Goal: Task Accomplishment & Management: Complete application form

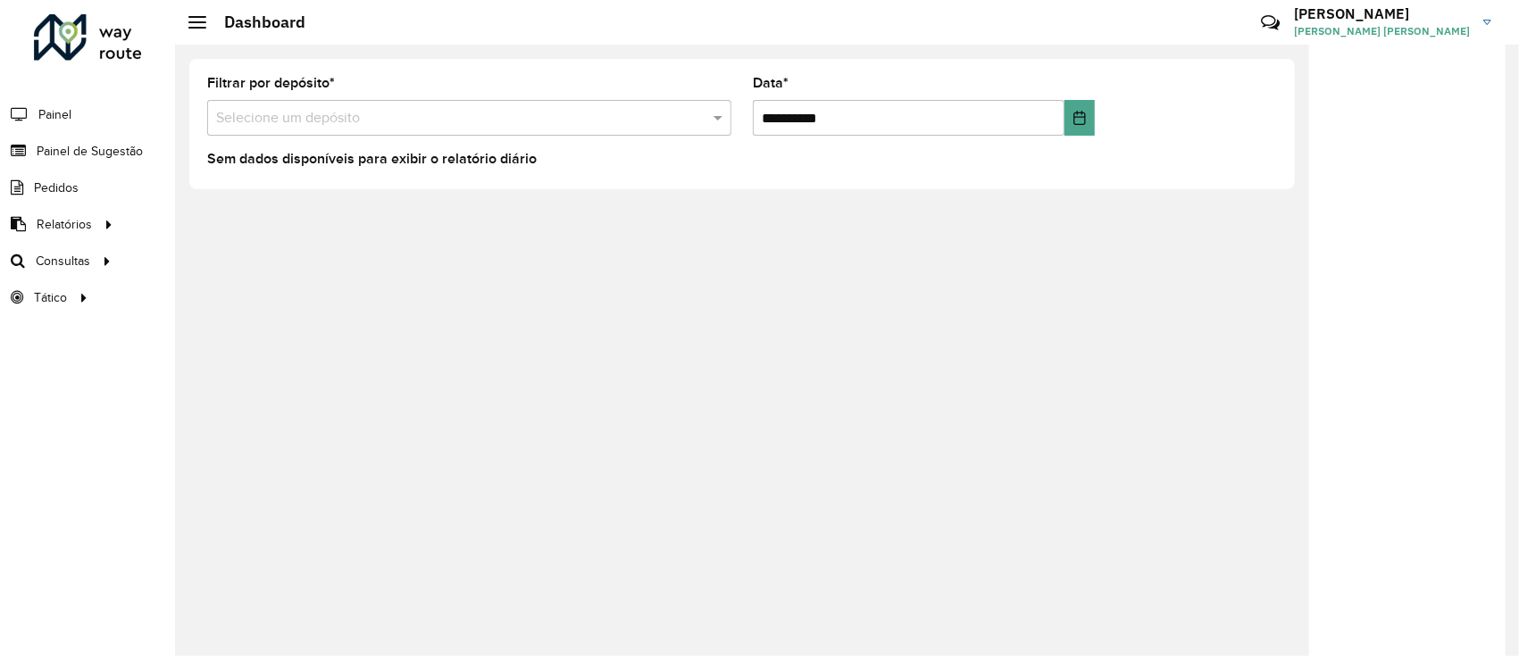
click at [378, 118] on input "text" at bounding box center [451, 118] width 471 height 21
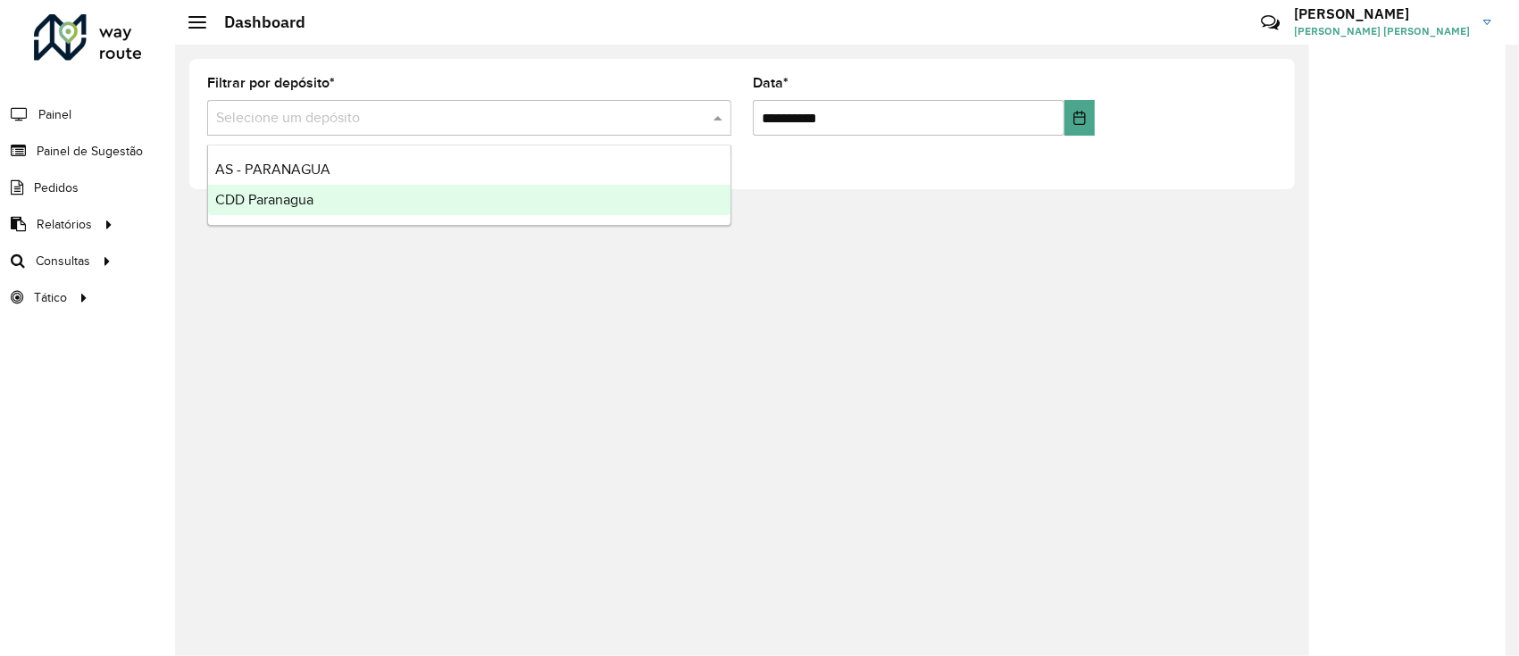
click at [320, 206] on div "CDD Paranagua" at bounding box center [469, 200] width 523 height 30
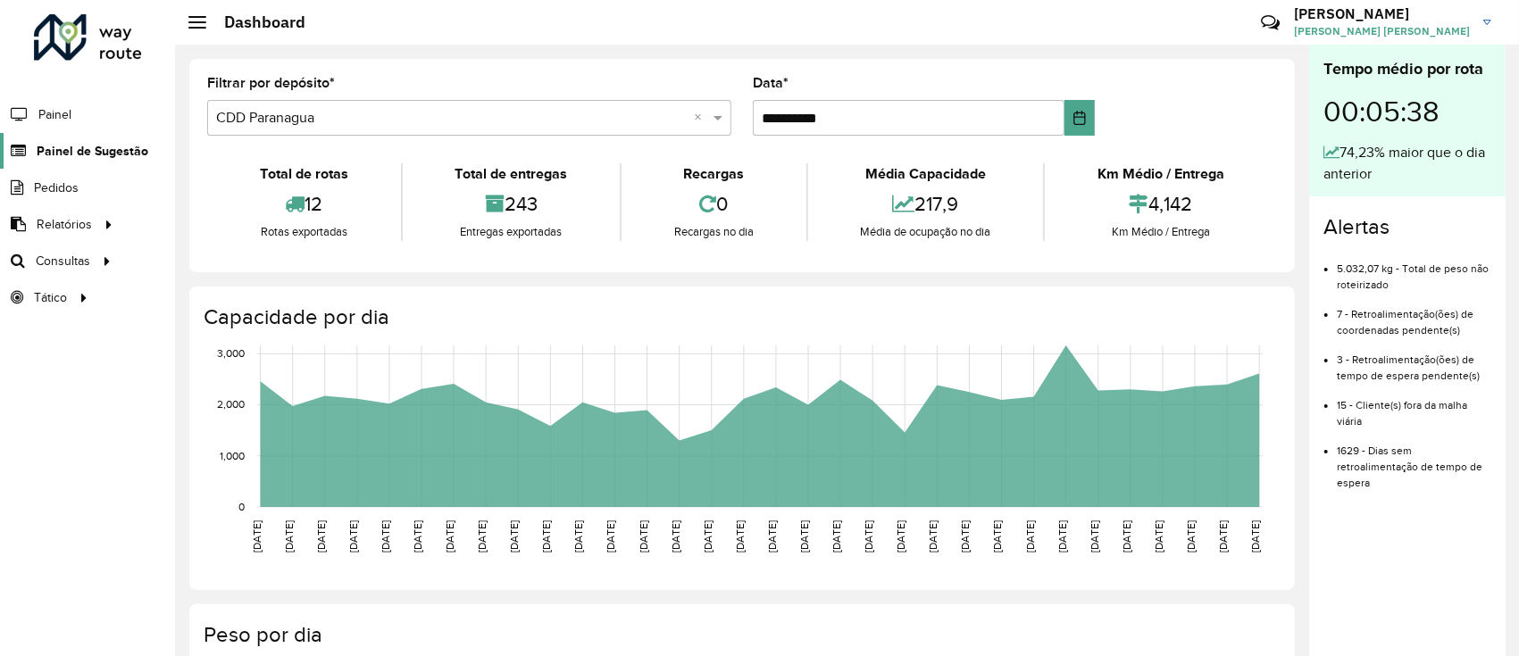
click at [118, 159] on span "Painel de Sugestão" at bounding box center [93, 151] width 112 height 19
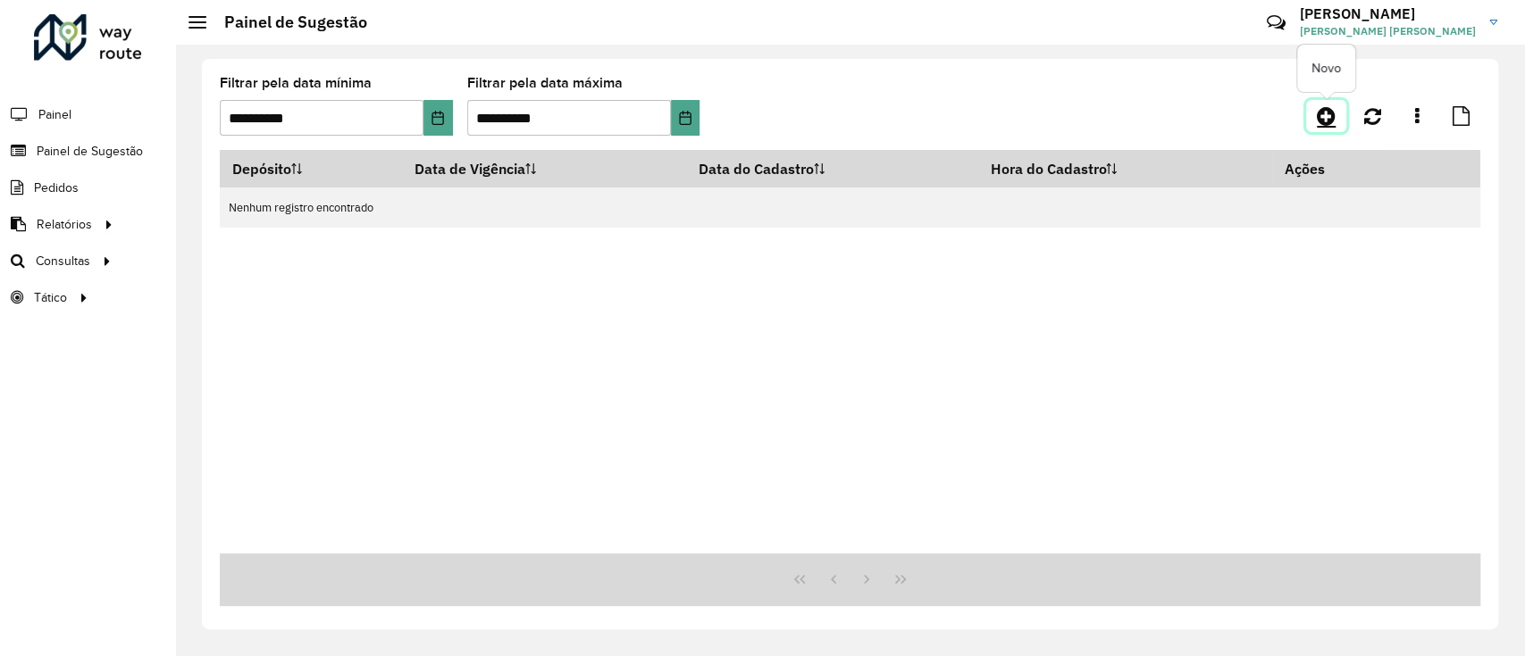
click at [1325, 116] on icon at bounding box center [1326, 115] width 19 height 21
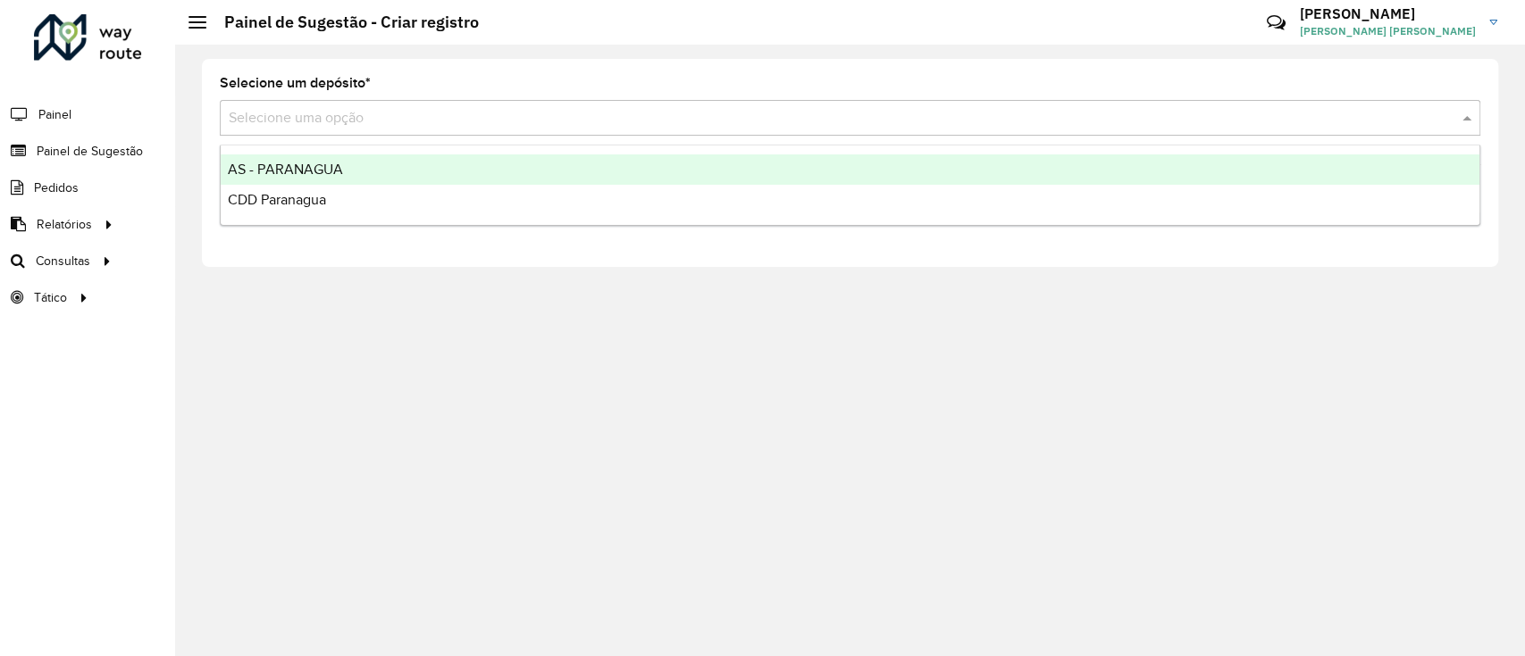
click at [350, 125] on input "text" at bounding box center [832, 118] width 1207 height 21
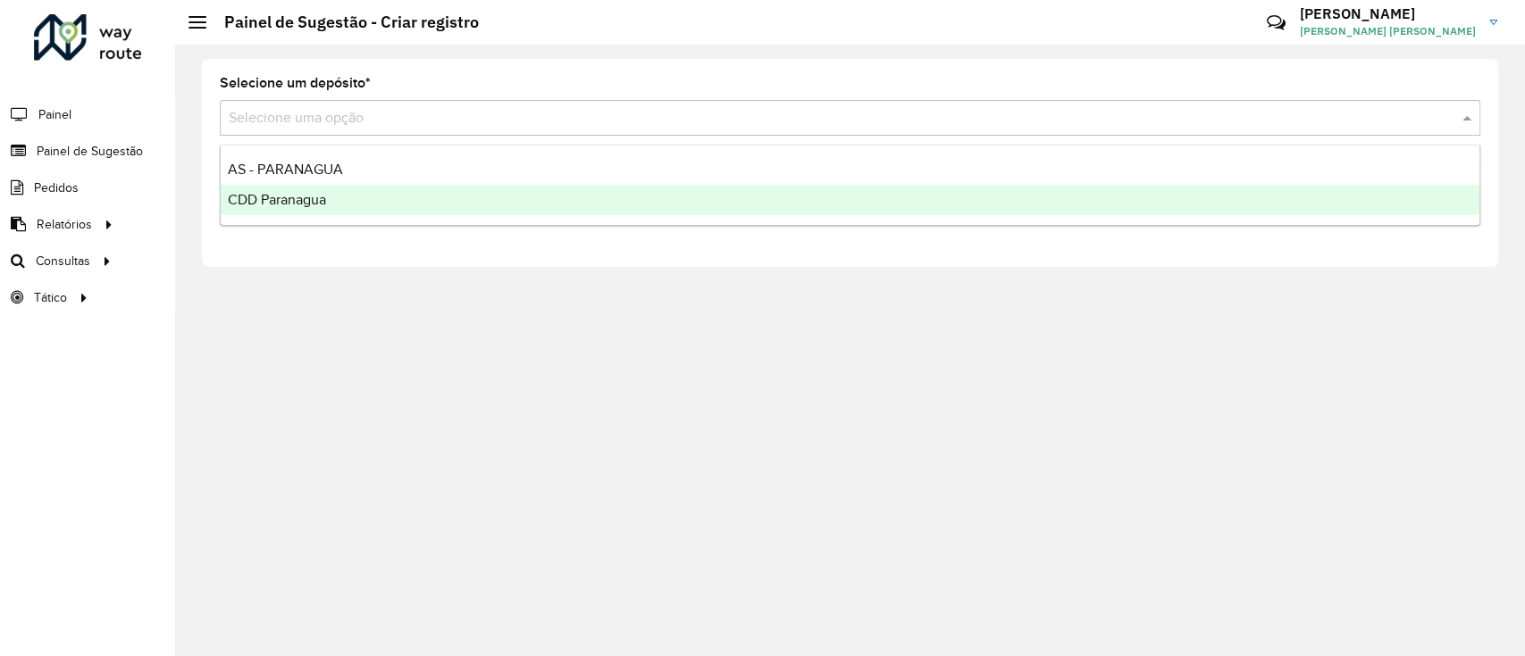
click at [304, 196] on span "CDD Paranagua" at bounding box center [277, 199] width 98 height 15
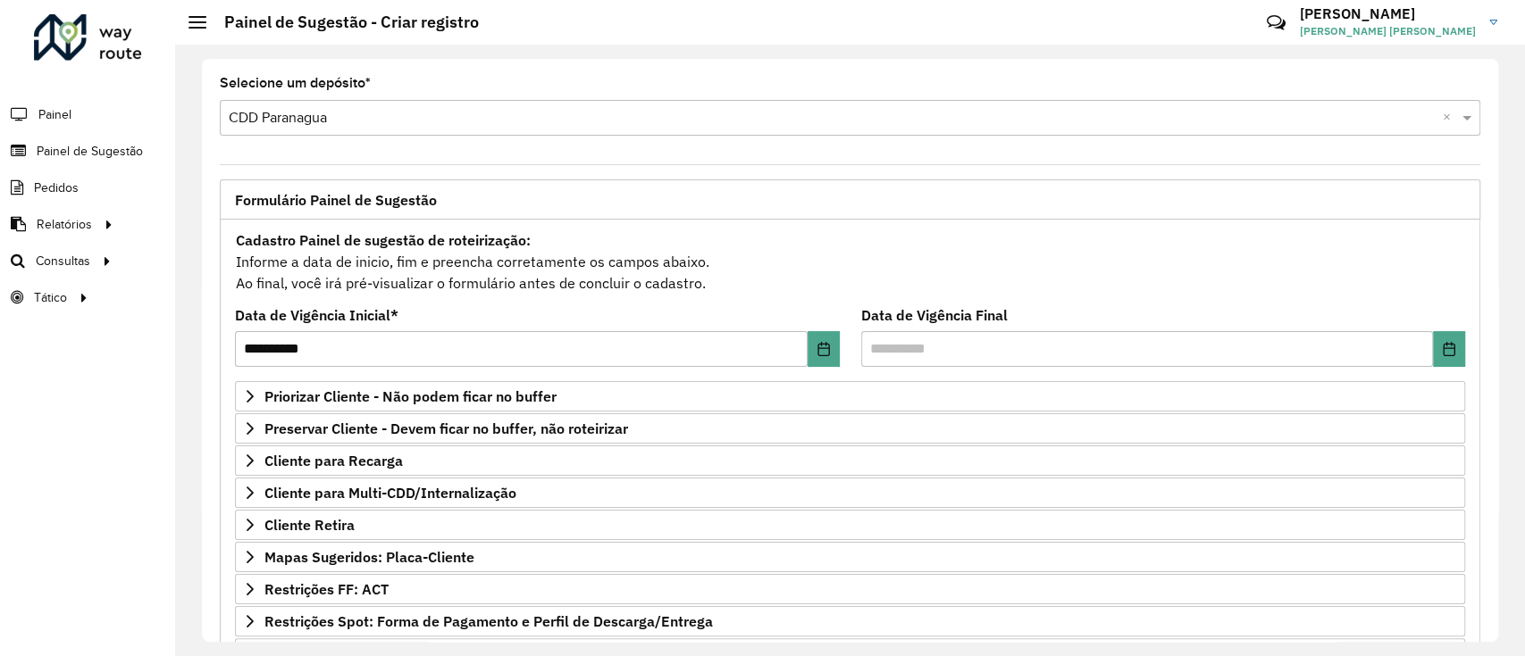
scroll to position [230, 0]
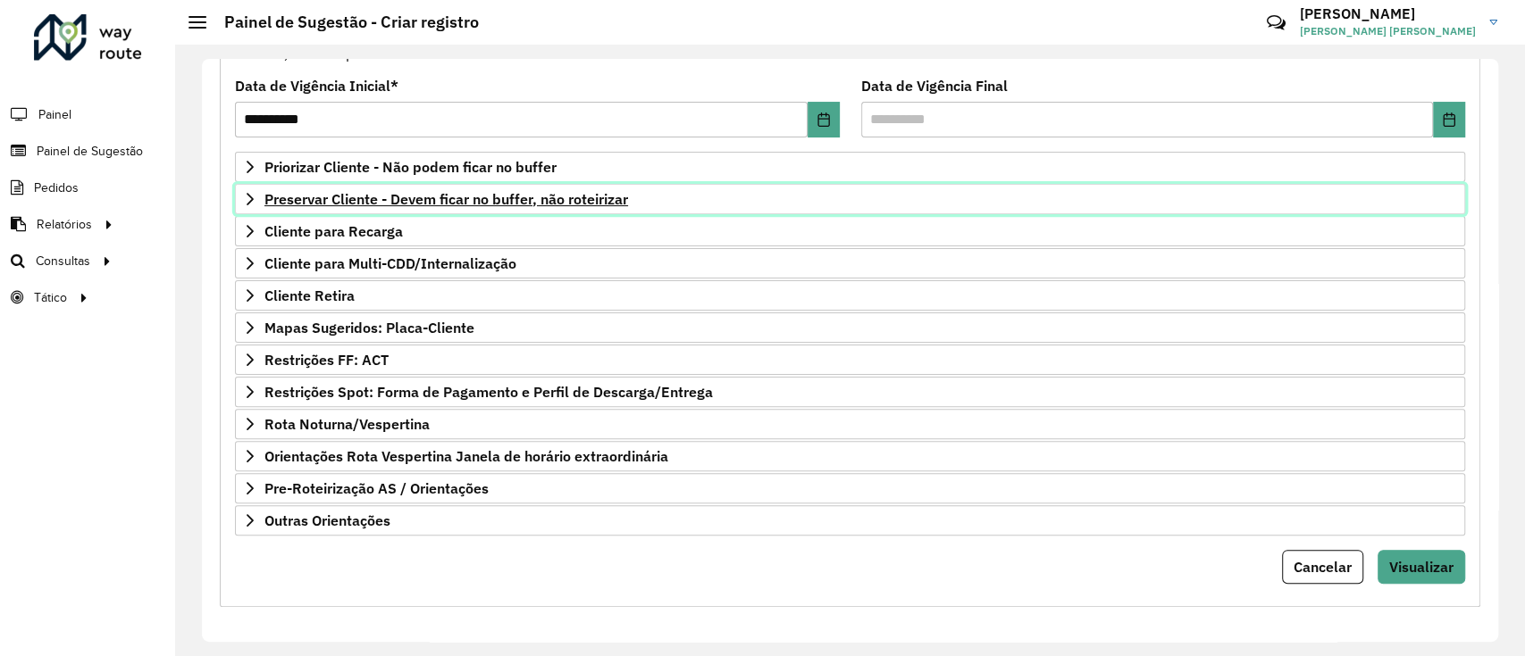
click at [360, 200] on span "Preservar Cliente - Devem ficar no buffer, não roteirizar" at bounding box center [446, 199] width 364 height 14
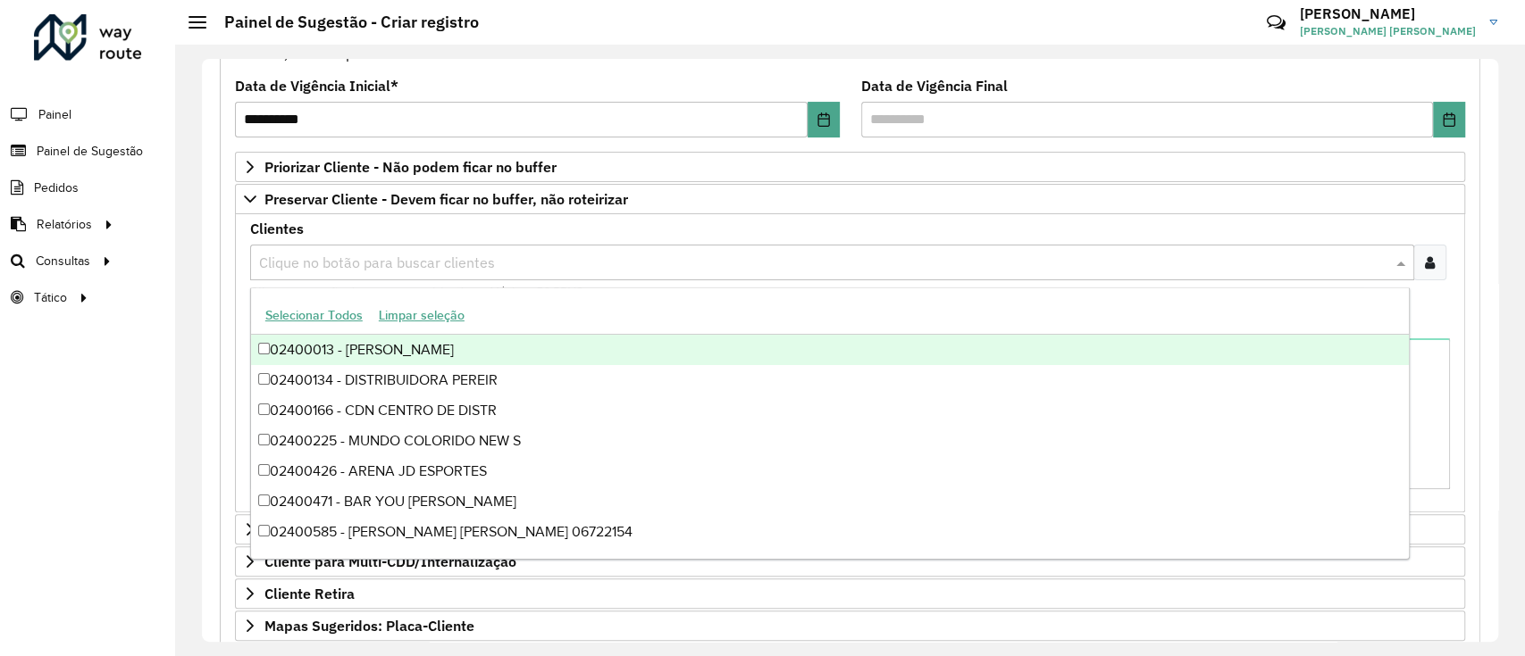
click at [353, 253] on input "text" at bounding box center [823, 263] width 1137 height 21
paste input "****"
type input "****"
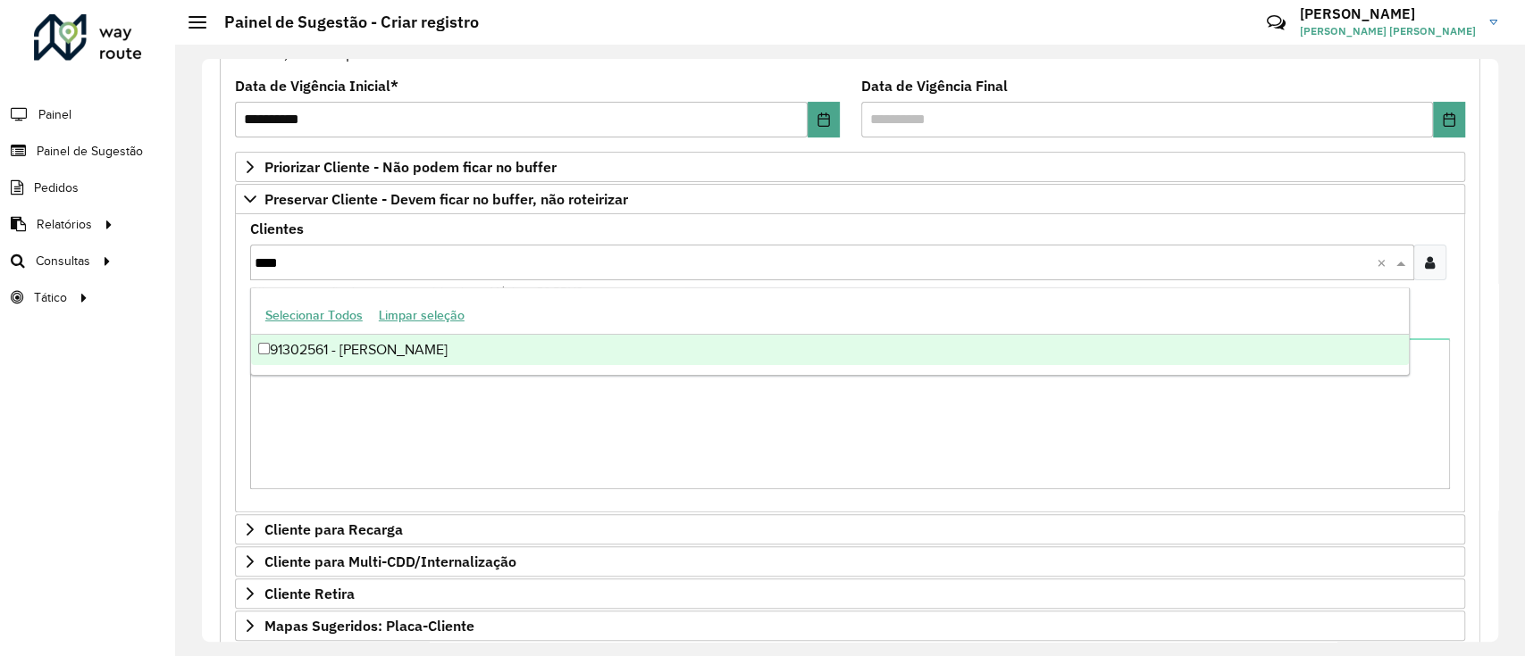
click at [387, 345] on div "91302561 - [PERSON_NAME]" at bounding box center [830, 350] width 1158 height 30
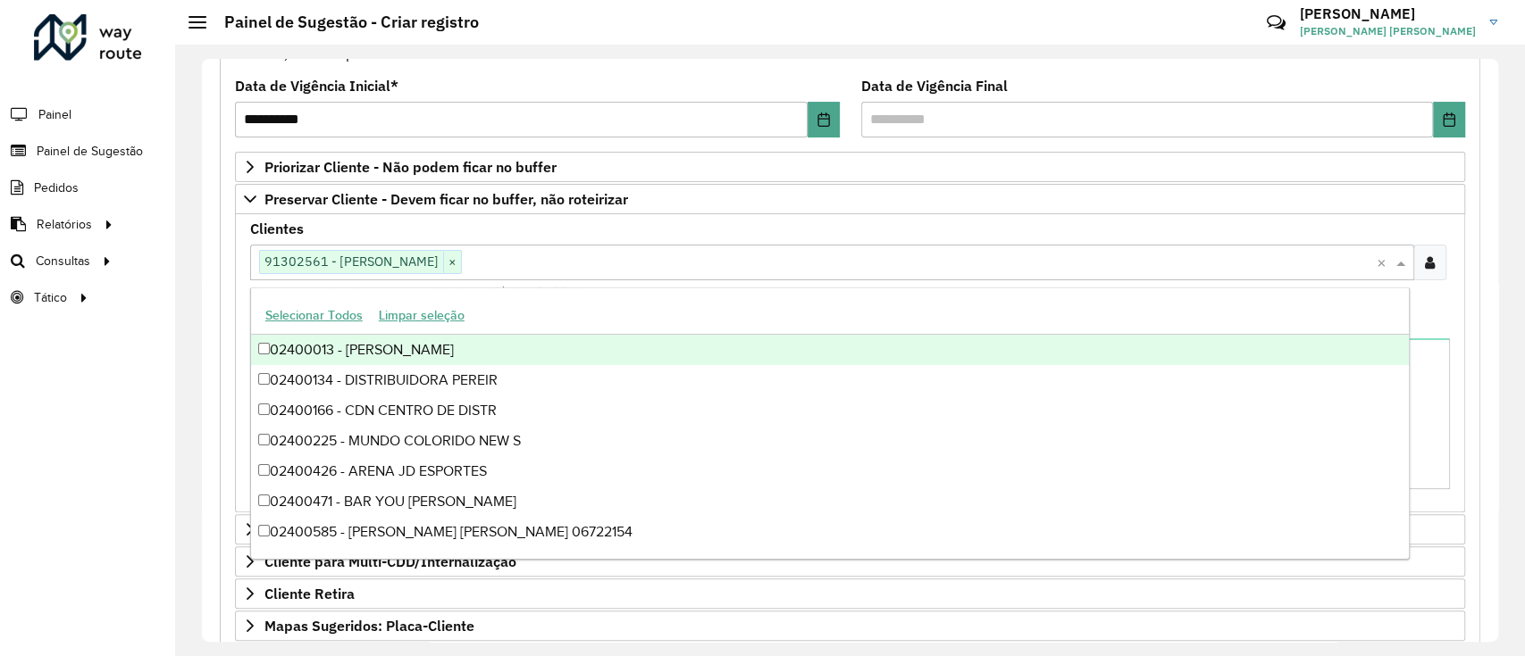
click at [387, 345] on div "02400013 - [PERSON_NAME]" at bounding box center [830, 350] width 1158 height 30
click at [579, 259] on input "text" at bounding box center [919, 263] width 915 height 21
click at [629, 230] on div "Clientes Clique no botão para buscar clientes 91302561 - [PERSON_NAME] × × Clie…" at bounding box center [850, 261] width 1200 height 79
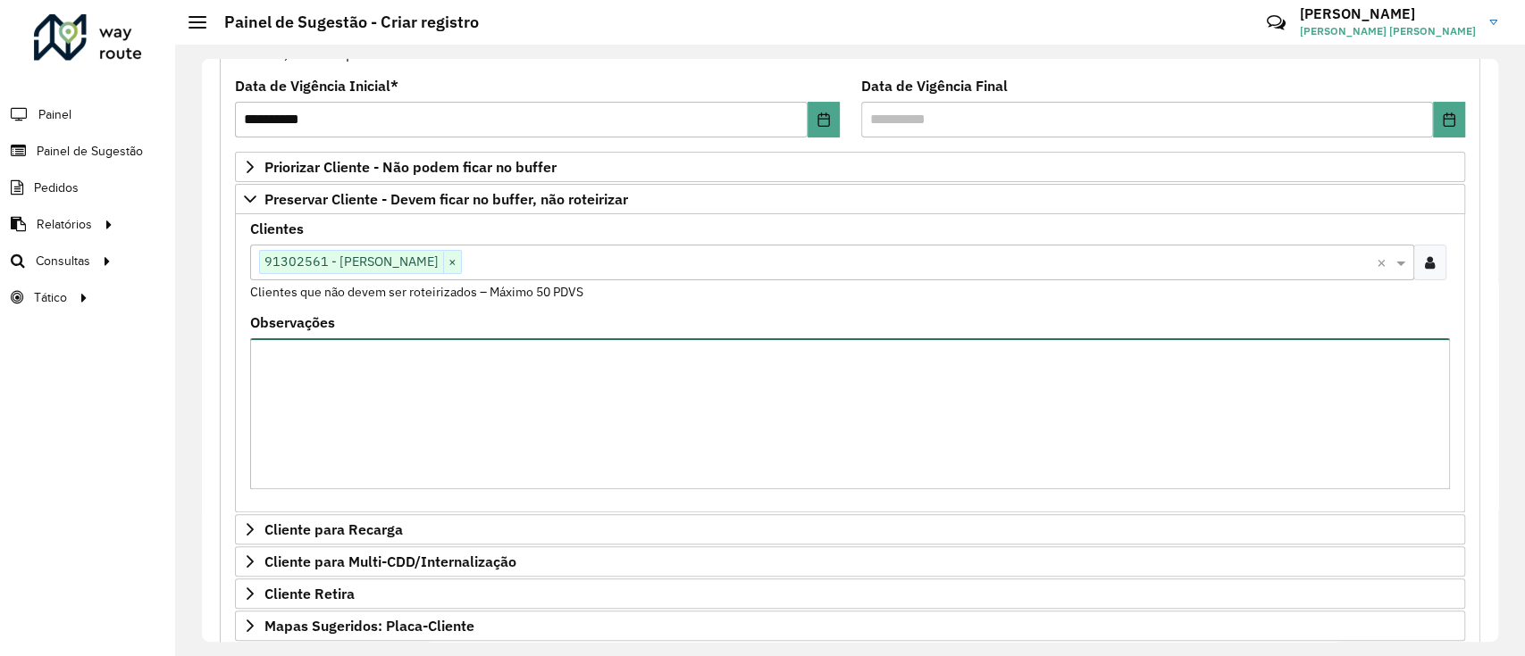
click at [488, 372] on textarea "Observações" at bounding box center [850, 414] width 1200 height 151
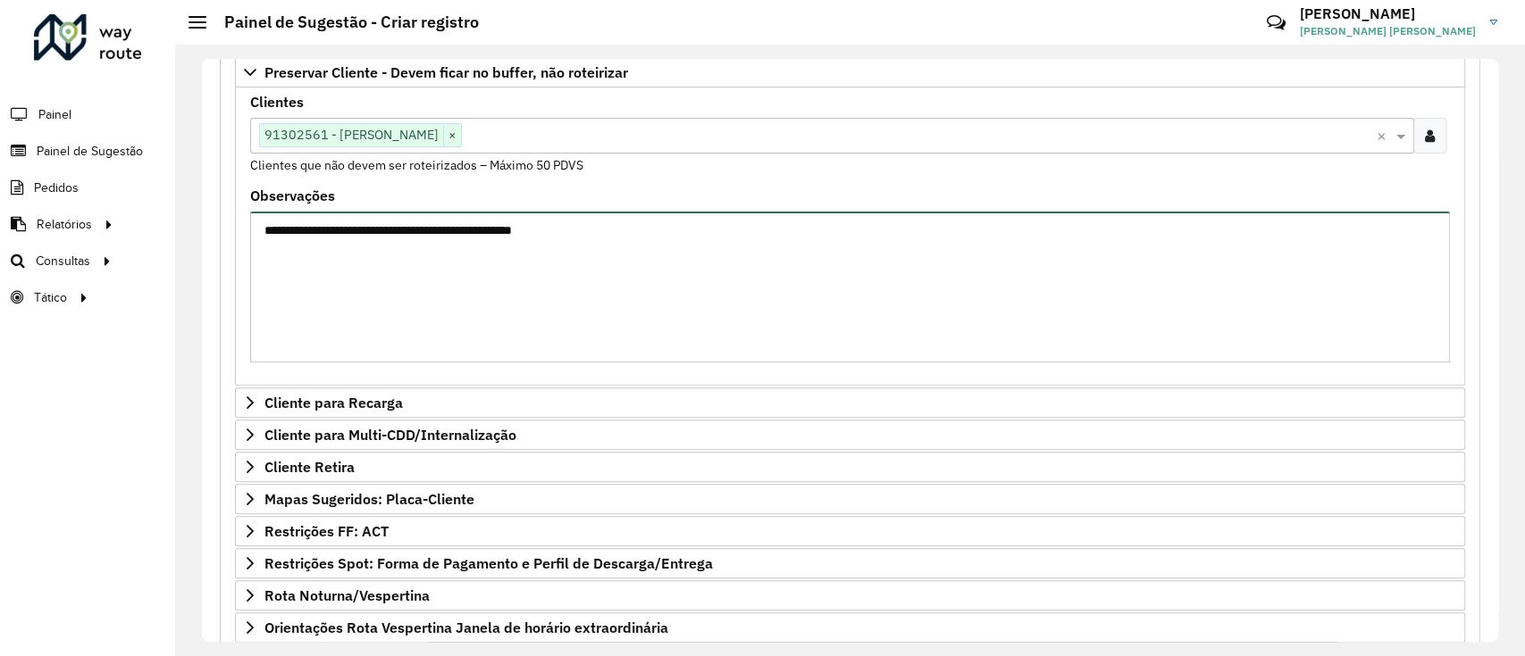
scroll to position [357, 0]
type textarea "**********"
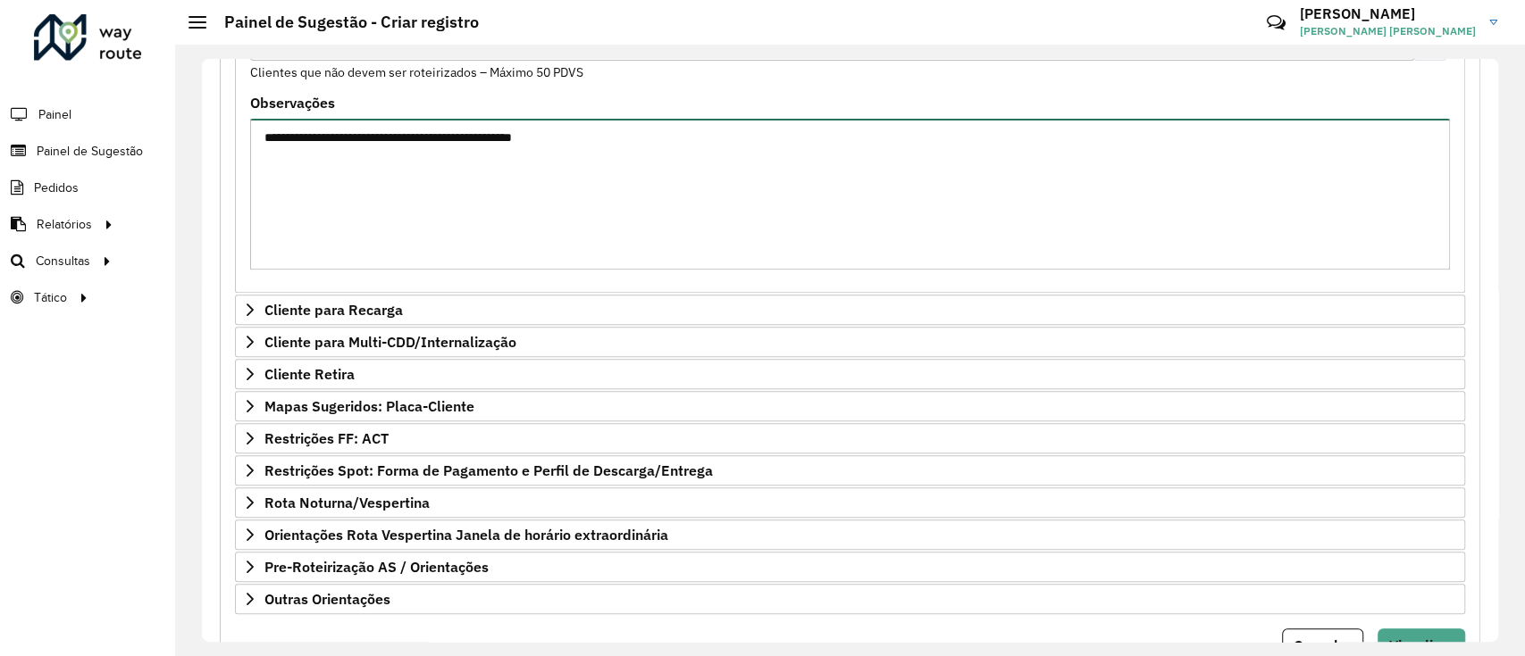
scroll to position [529, 0]
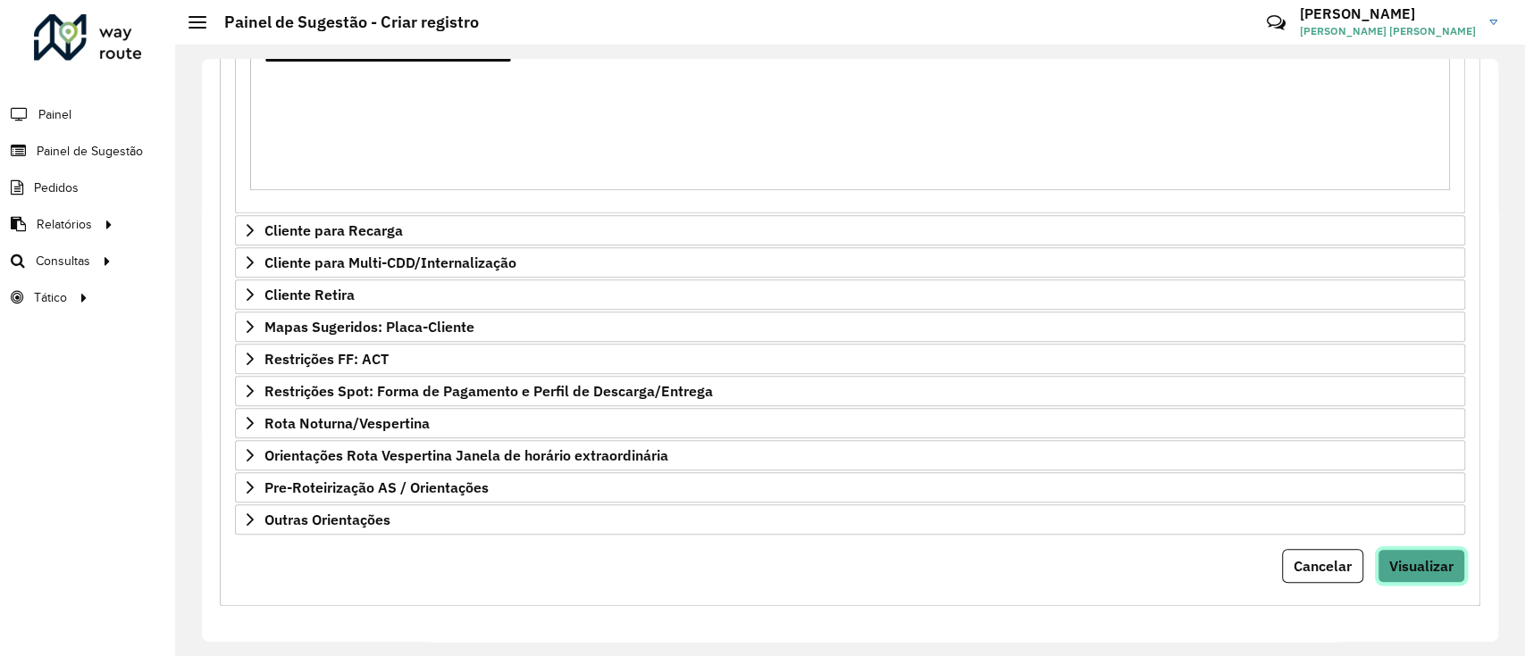
click at [1389, 558] on span "Visualizar" at bounding box center [1421, 566] width 64 height 18
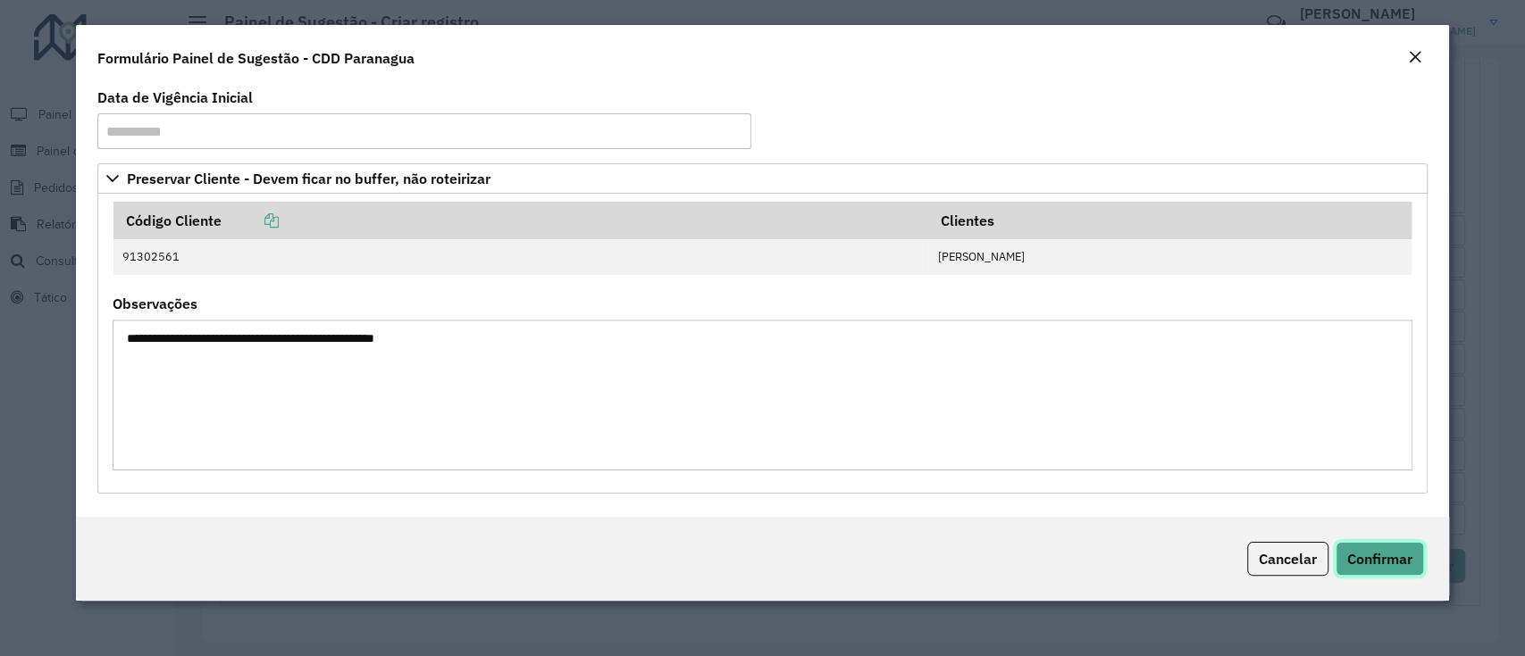
click at [1356, 560] on span "Confirmar" at bounding box center [1379, 559] width 65 height 18
